Goal: Communication & Community: Answer question/provide support

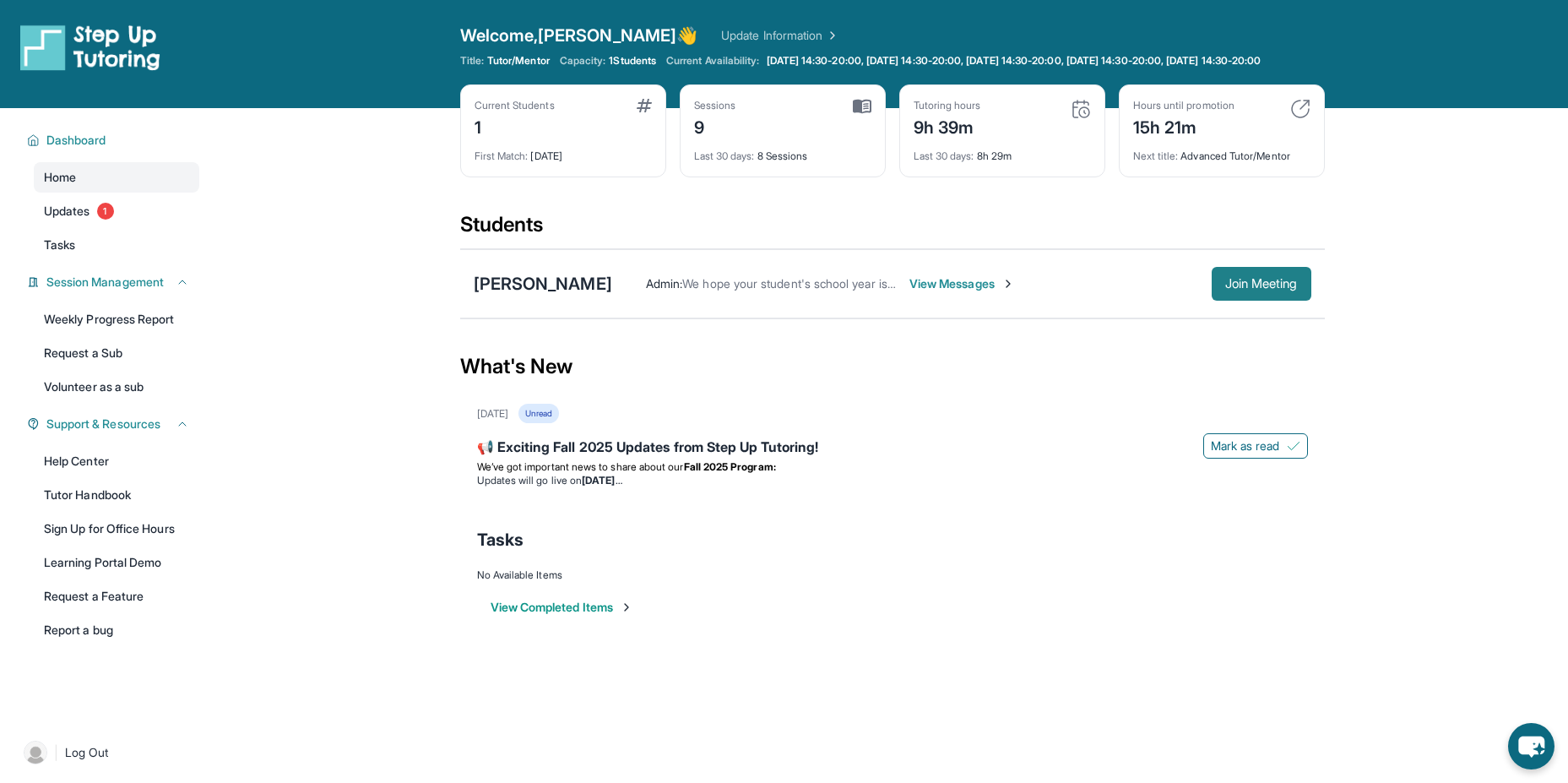
click at [1217, 291] on button "Join Meeting" at bounding box center [1261, 284] width 99 height 34
click at [1282, 289] on span "Join Meeting" at bounding box center [1261, 284] width 72 height 10
click at [1268, 289] on span "Join Meeting" at bounding box center [1261, 284] width 72 height 10
click at [1015, 292] on span "View Messages" at bounding box center [962, 283] width 105 height 17
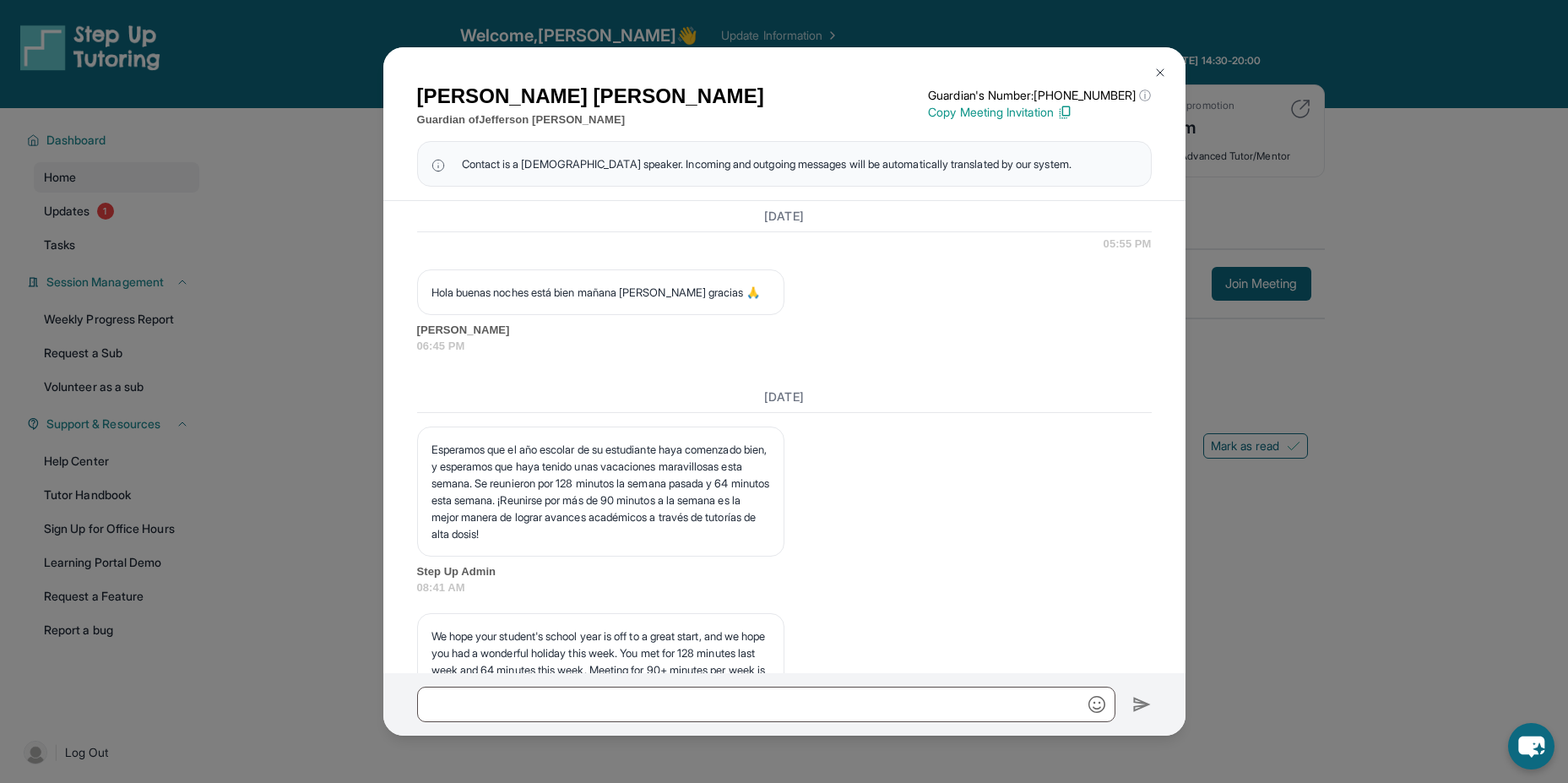
scroll to position [6428, 0]
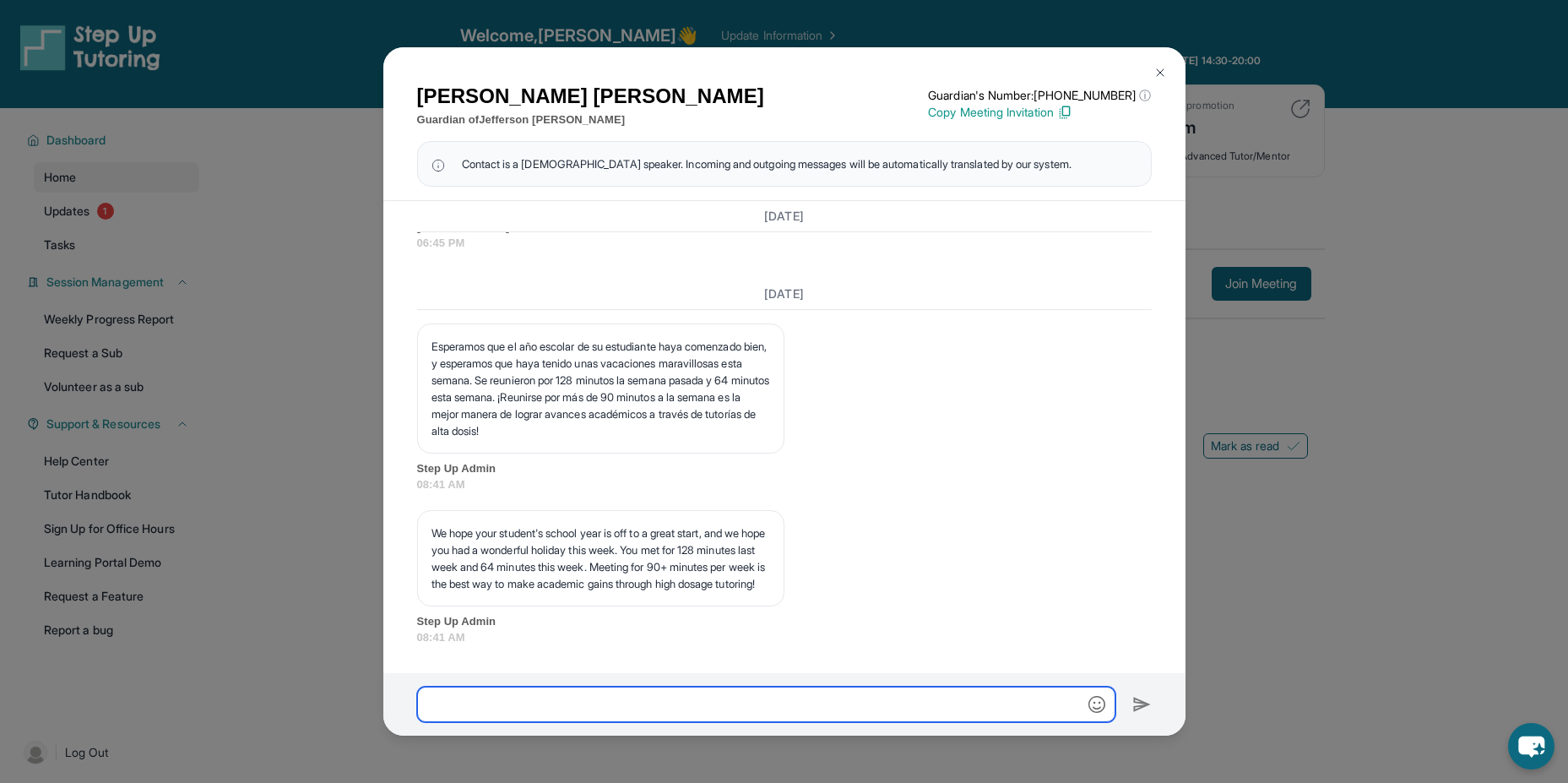
click at [600, 695] on input "text" at bounding box center [766, 705] width 698 height 36
type input "**********"
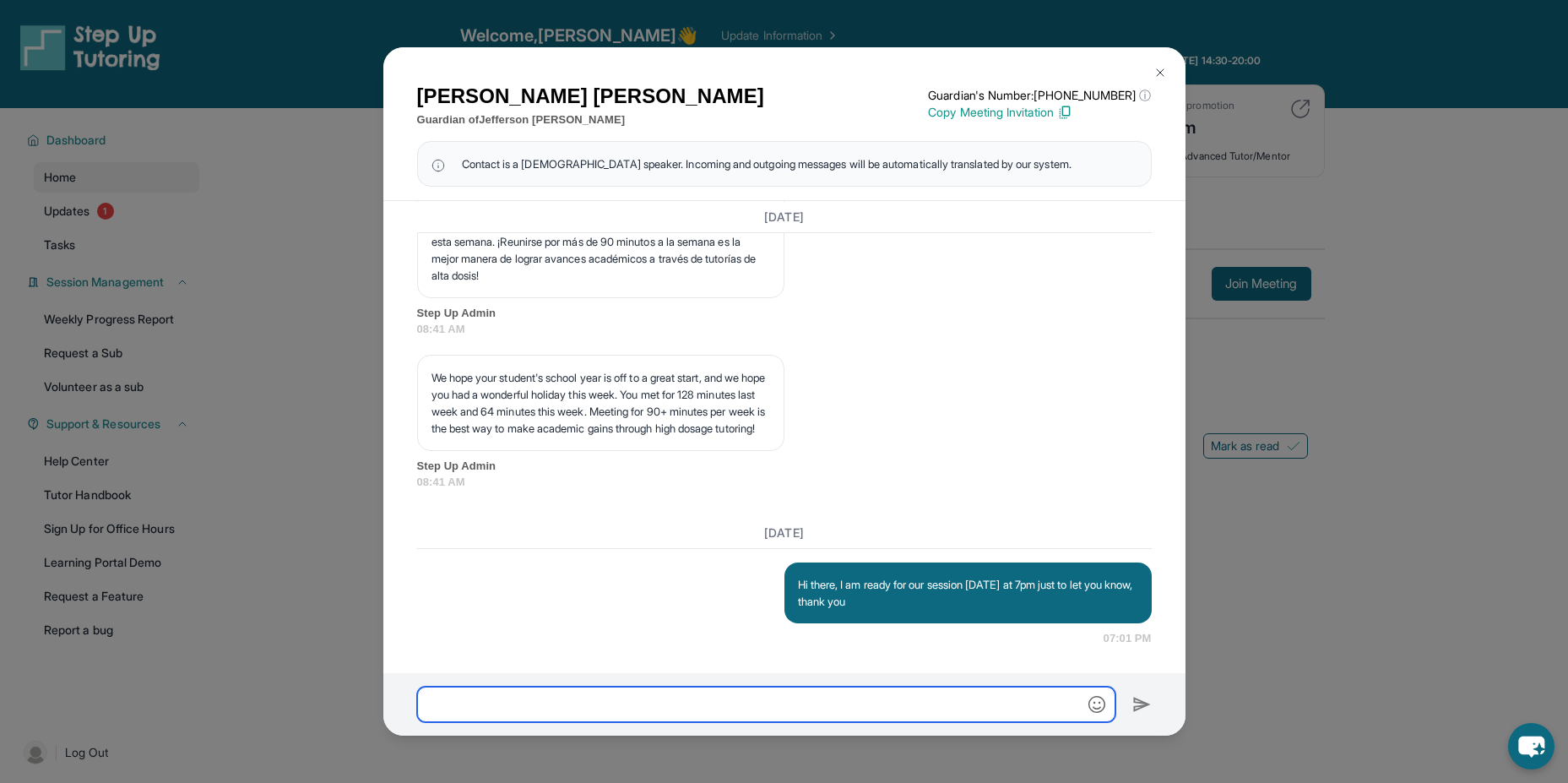
scroll to position [6583, 0]
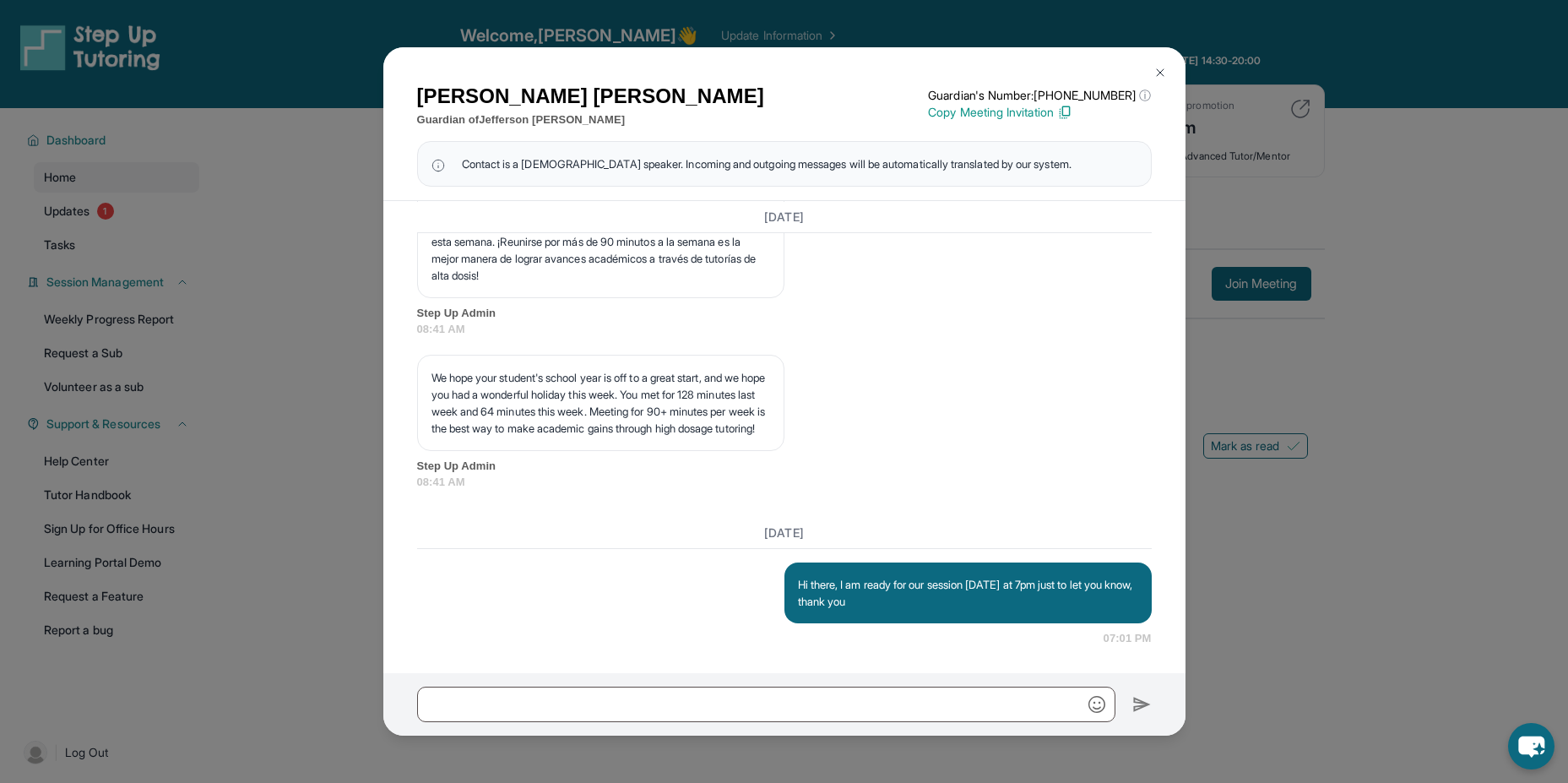
click at [296, 527] on div "[PERSON_NAME] Guardian of [PERSON_NAME] Guardian's Number: [PHONE_NUMBER] ⓘ Thi…" at bounding box center [784, 392] width 1568 height 783
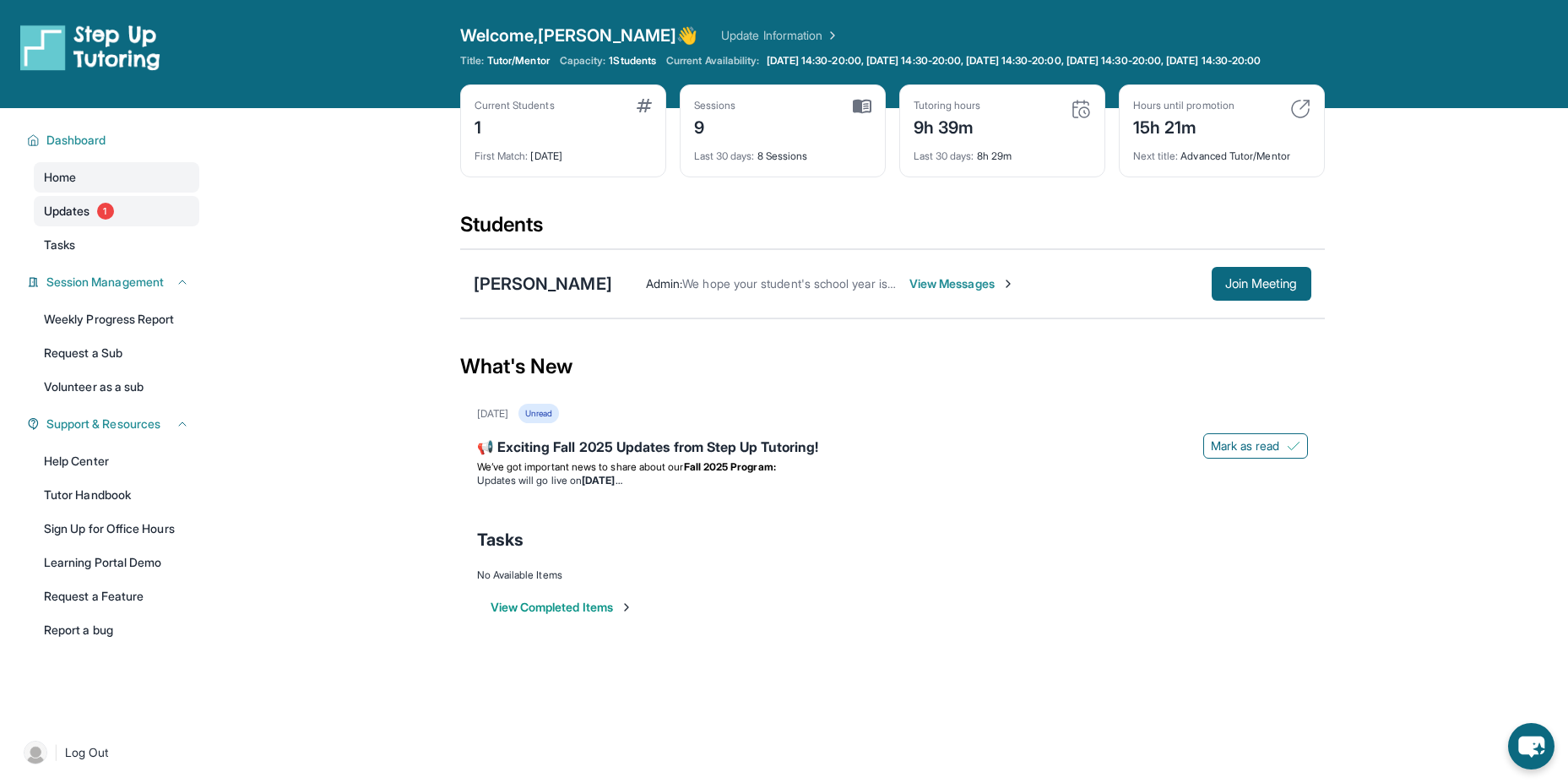
click at [102, 227] on link "Updates 1" at bounding box center [116, 211] width 166 height 31
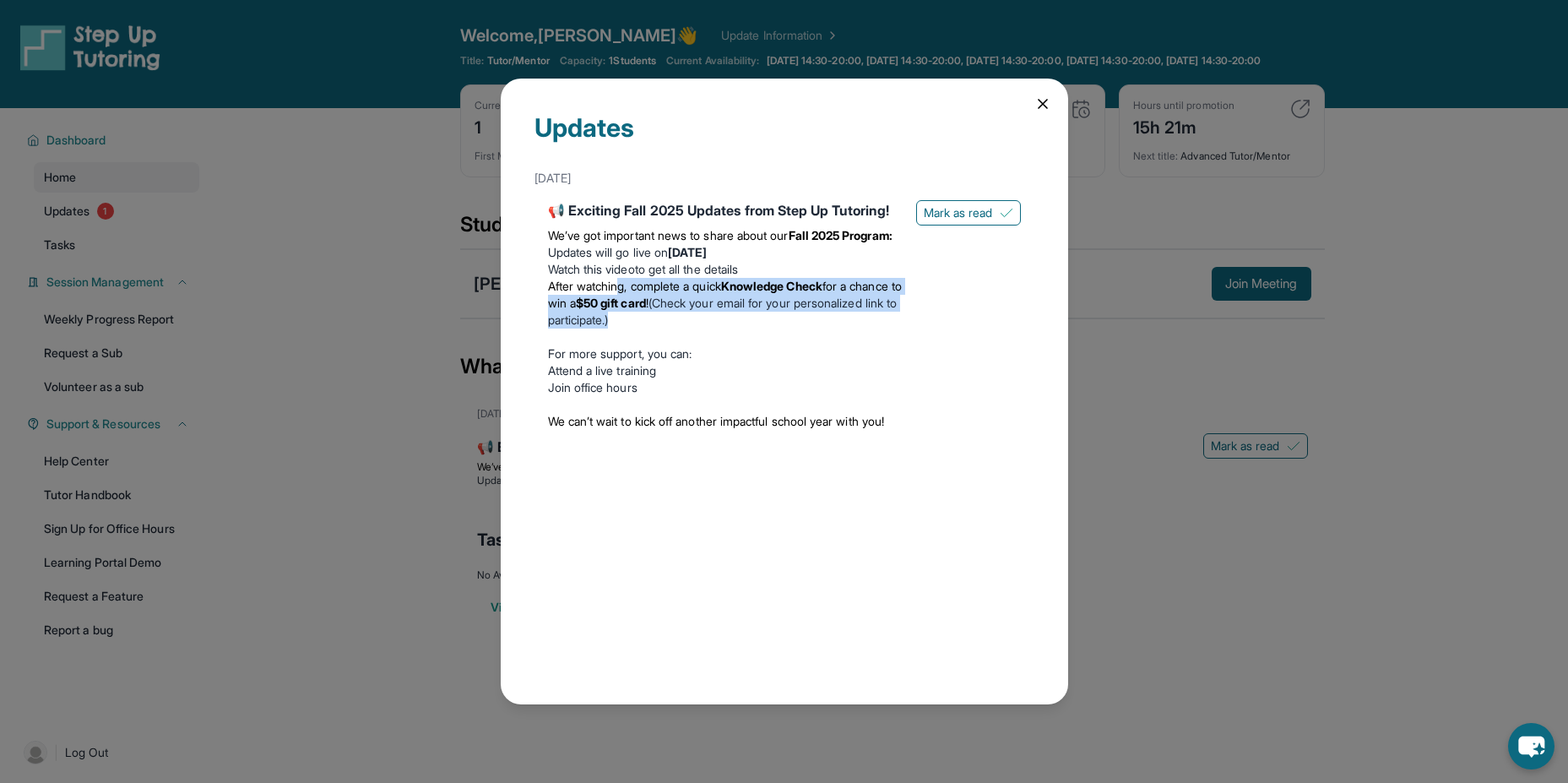
drag, startPoint x: 624, startPoint y: 319, endPoint x: 747, endPoint y: 355, distance: 128.2
click at [747, 329] on li "After watching, complete a quick Knowledge Check for a chance to win a $50 gift…" at bounding box center [725, 303] width 355 height 51
drag, startPoint x: 747, startPoint y: 355, endPoint x: 714, endPoint y: 355, distance: 33.0
click at [714, 329] on li "After watching, complete a quick Knowledge Check for a chance to win a $50 gift…" at bounding box center [725, 303] width 355 height 51
drag, startPoint x: 760, startPoint y: 357, endPoint x: 620, endPoint y: 330, distance: 142.6
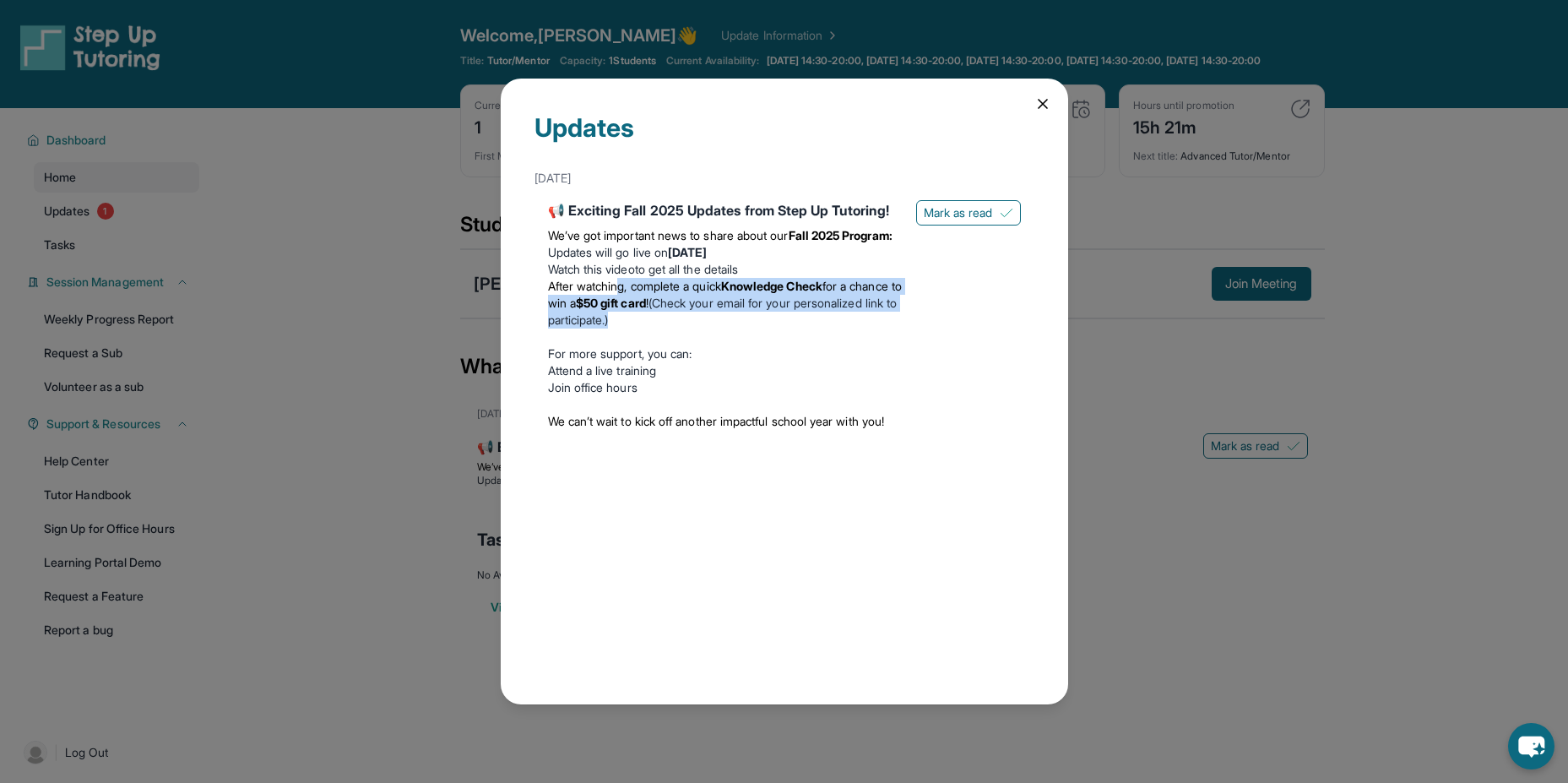
click at [620, 329] on li "After watching, complete a quick Knowledge Check for a chance to win a $50 gift…" at bounding box center [725, 303] width 355 height 51
drag, startPoint x: 620, startPoint y: 330, endPoint x: 551, endPoint y: 319, distance: 69.9
click at [551, 293] on span "After watching, complete a quick" at bounding box center [635, 286] width 173 height 14
click at [1045, 100] on icon at bounding box center [1043, 103] width 17 height 17
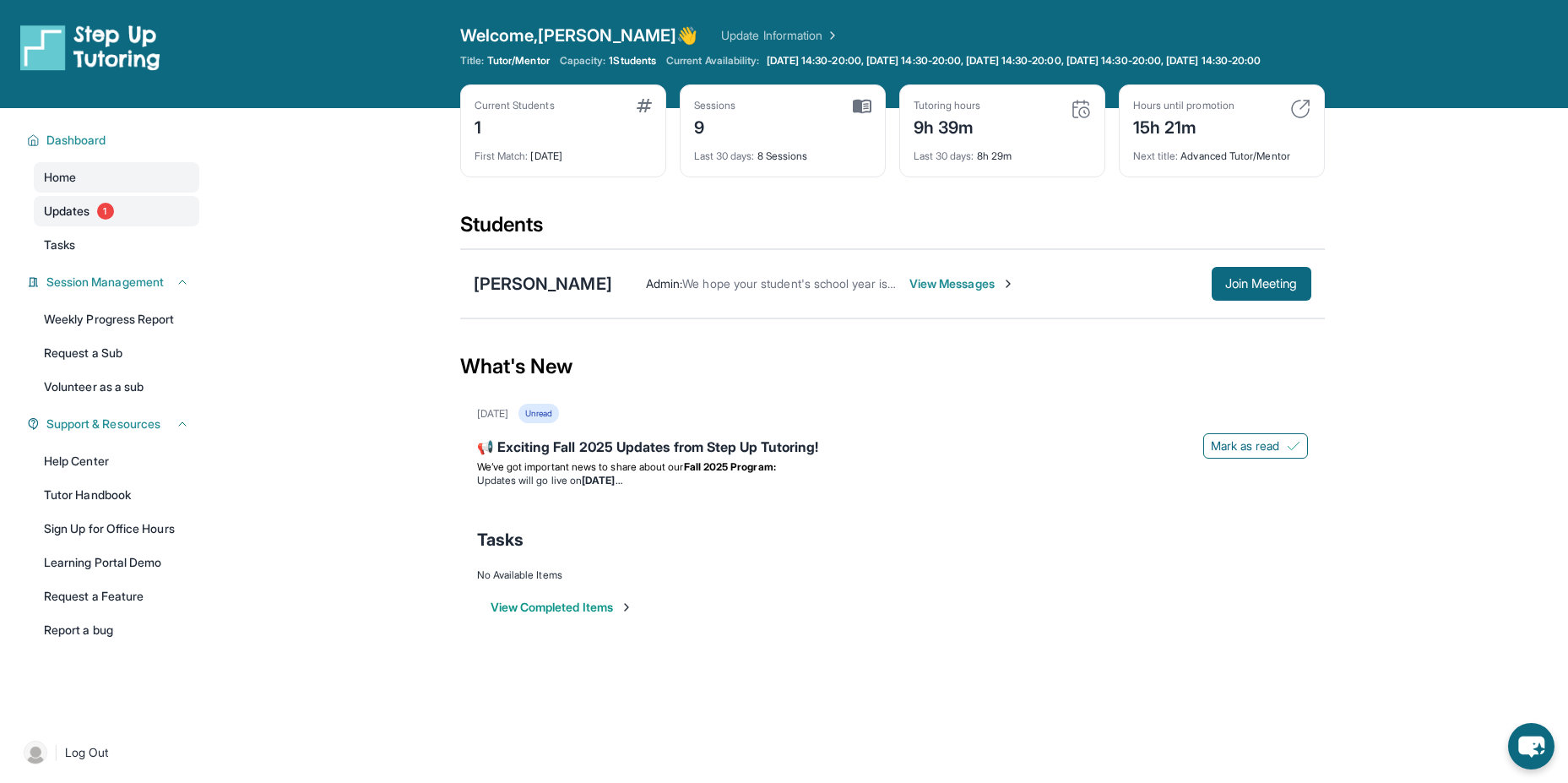
click at [128, 227] on link "Updates 1" at bounding box center [116, 211] width 166 height 31
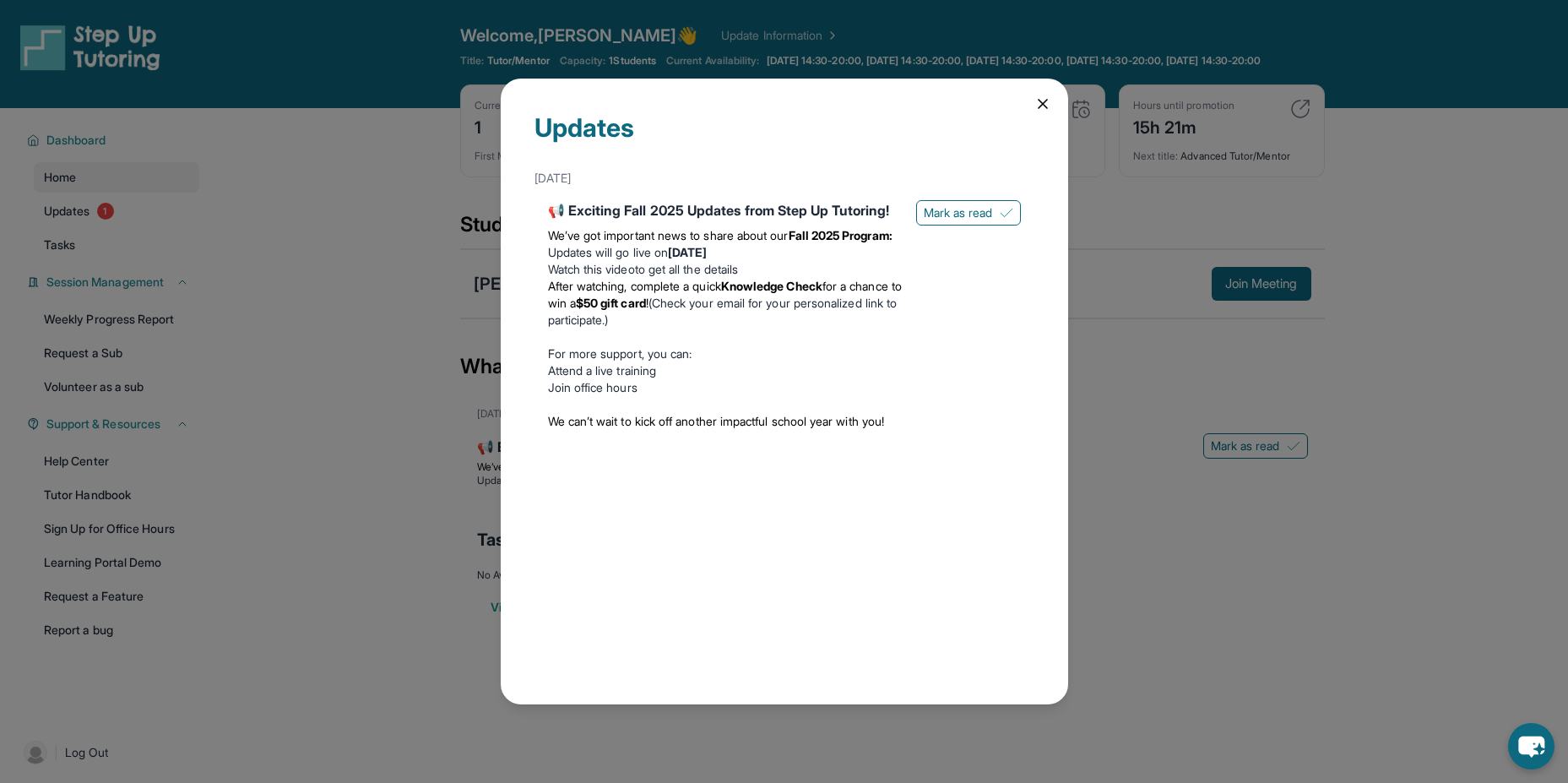
click at [613, 276] on link "Watch this video" at bounding box center [592, 269] width 87 height 14
click at [1039, 98] on icon at bounding box center [1043, 103] width 17 height 17
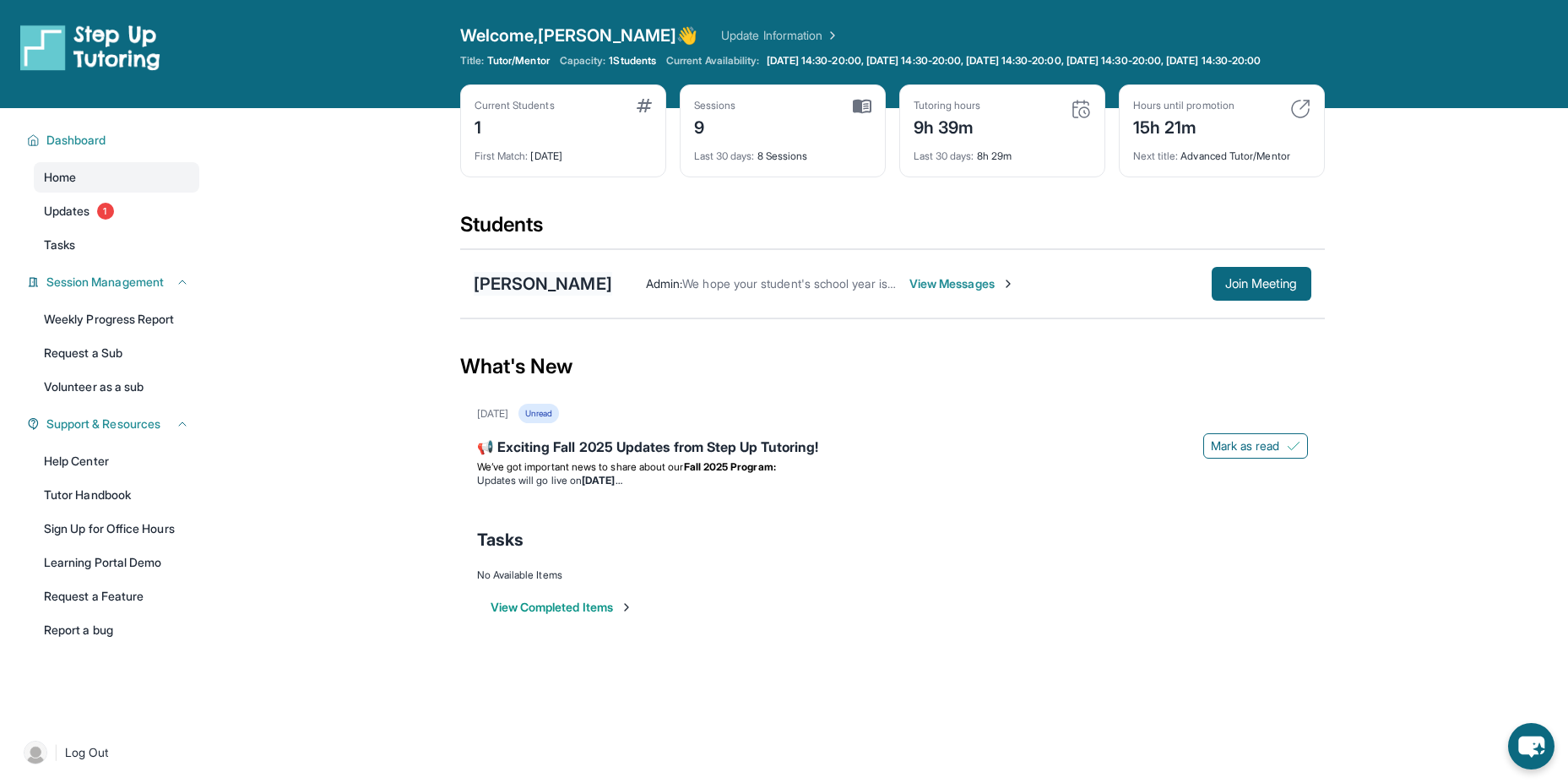
click at [572, 296] on div "[PERSON_NAME]" at bounding box center [542, 284] width 138 height 24
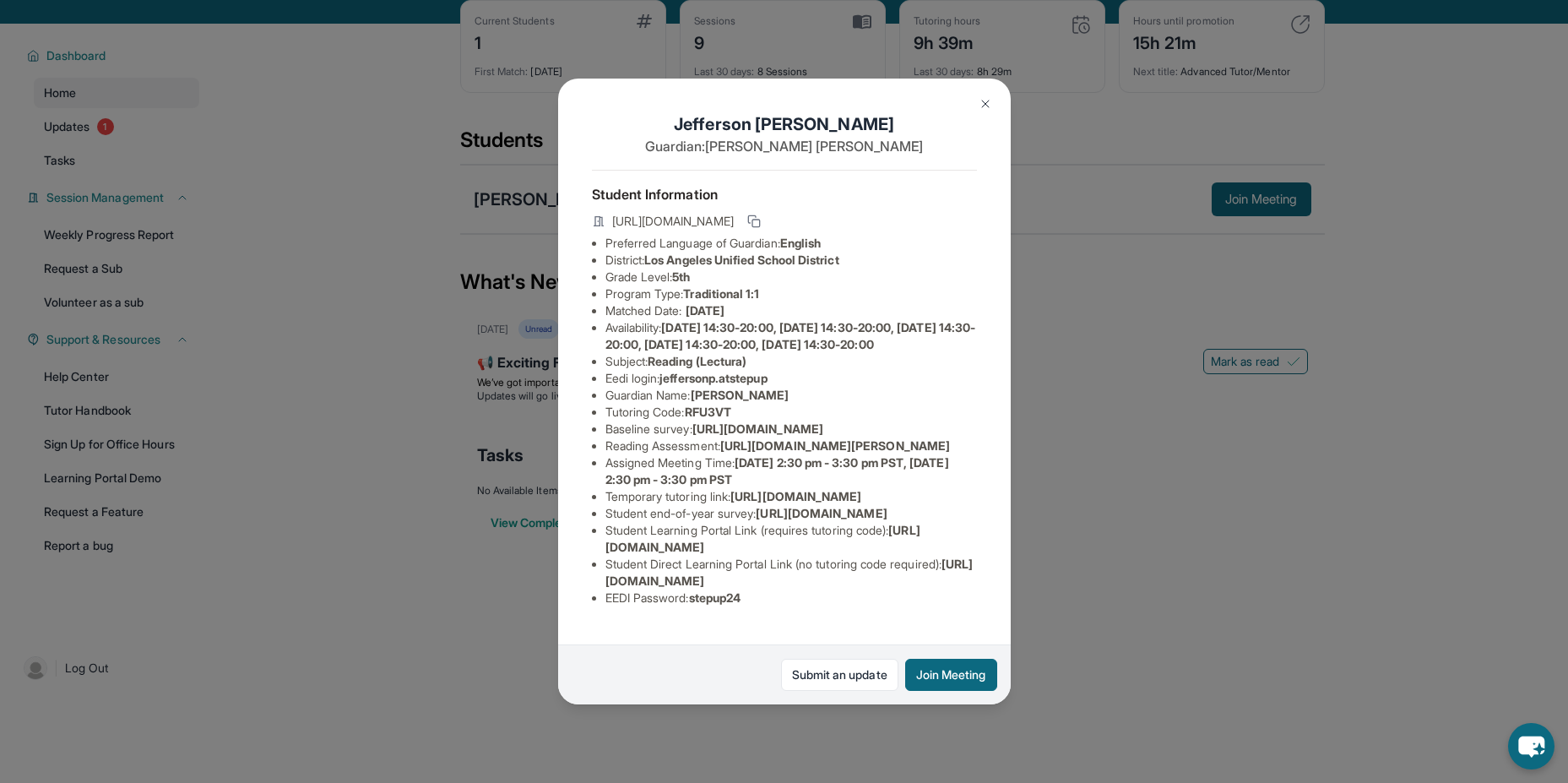
scroll to position [0, 0]
click at [994, 105] on button at bounding box center [986, 104] width 34 height 34
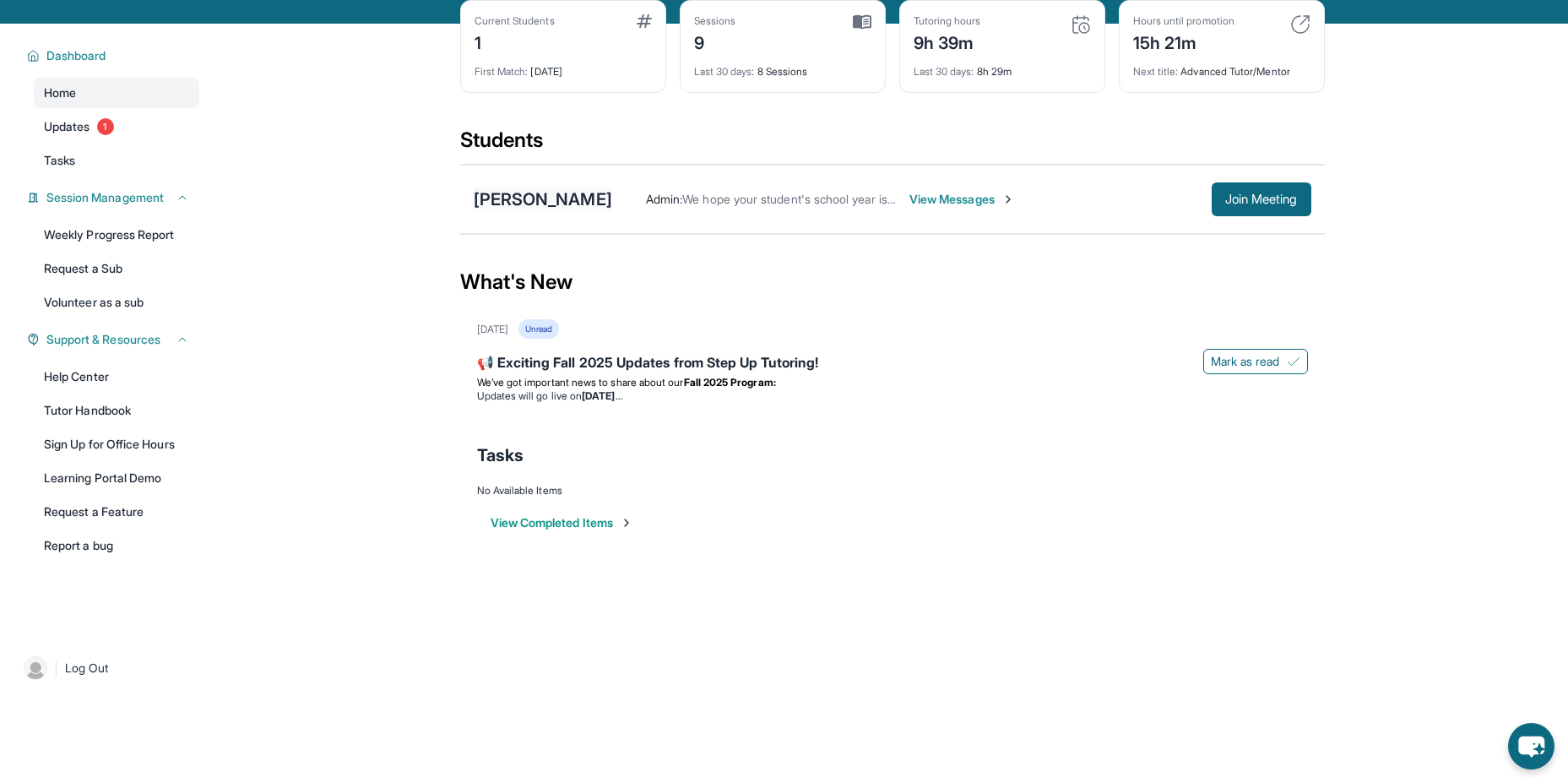
click at [547, 212] on div "[PERSON_NAME]" at bounding box center [542, 200] width 138 height 24
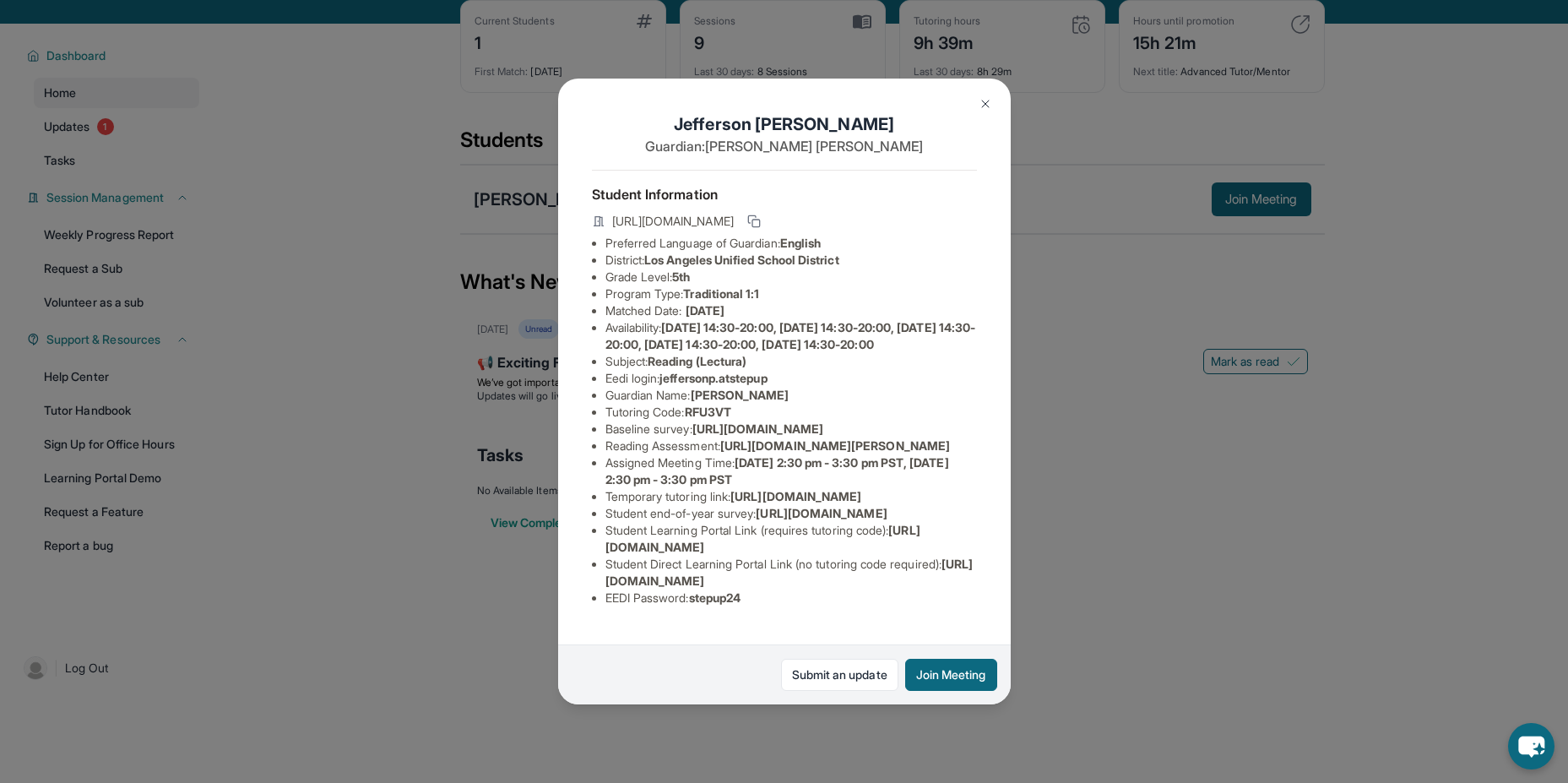
scroll to position [212, 0]
click at [986, 104] on img at bounding box center [986, 104] width 14 height 14
